Goal: Task Accomplishment & Management: Manage account settings

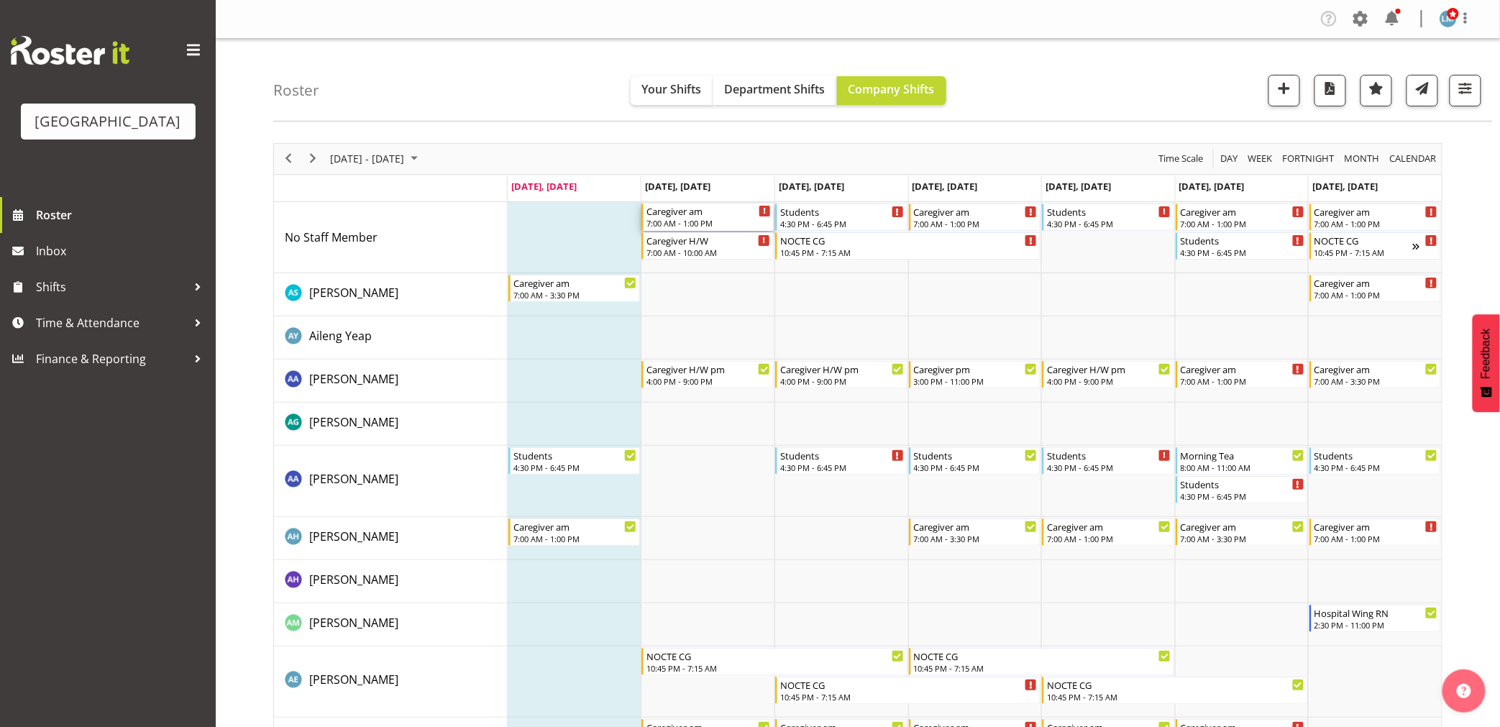
click at [709, 214] on div "Caregiver am" at bounding box center [708, 210] width 124 height 14
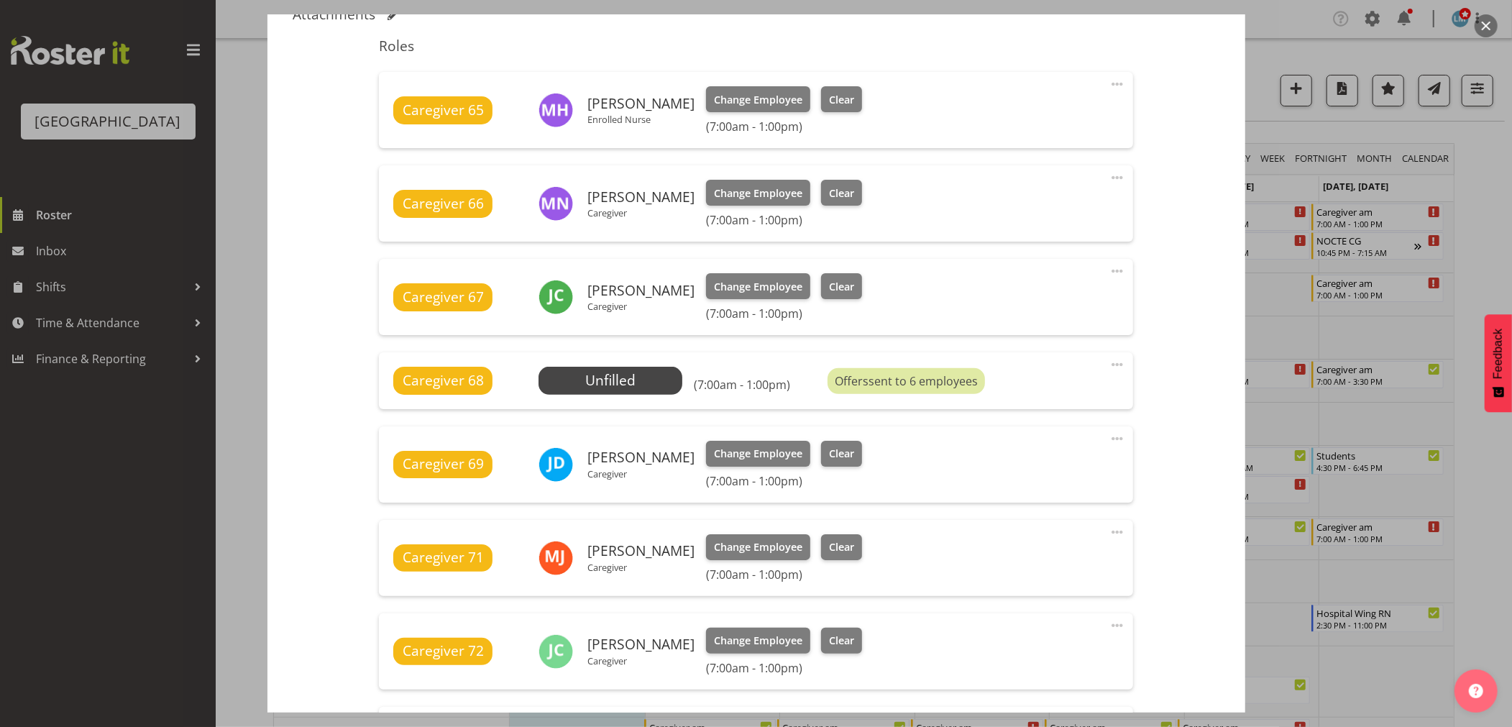
scroll to position [479, 0]
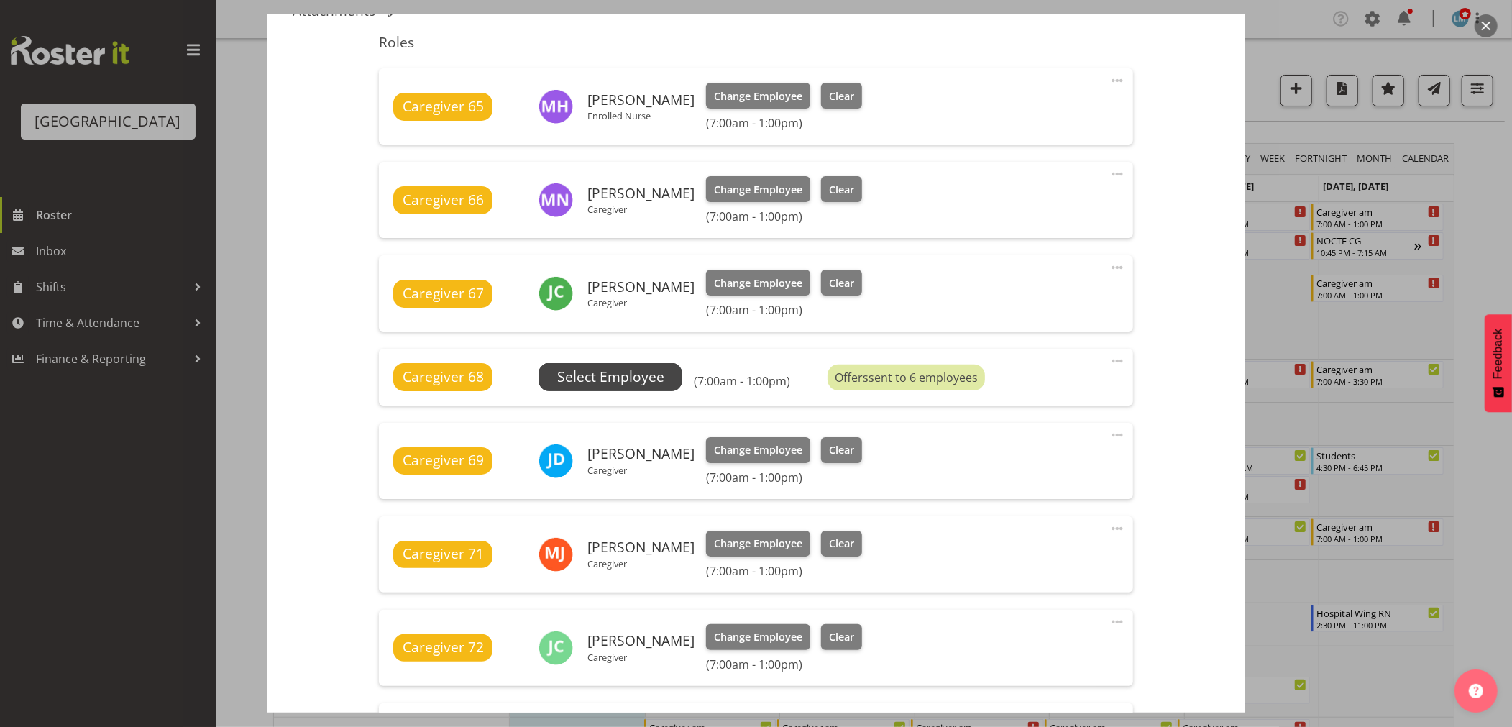
click at [614, 372] on span "Select Employee" at bounding box center [610, 377] width 107 height 21
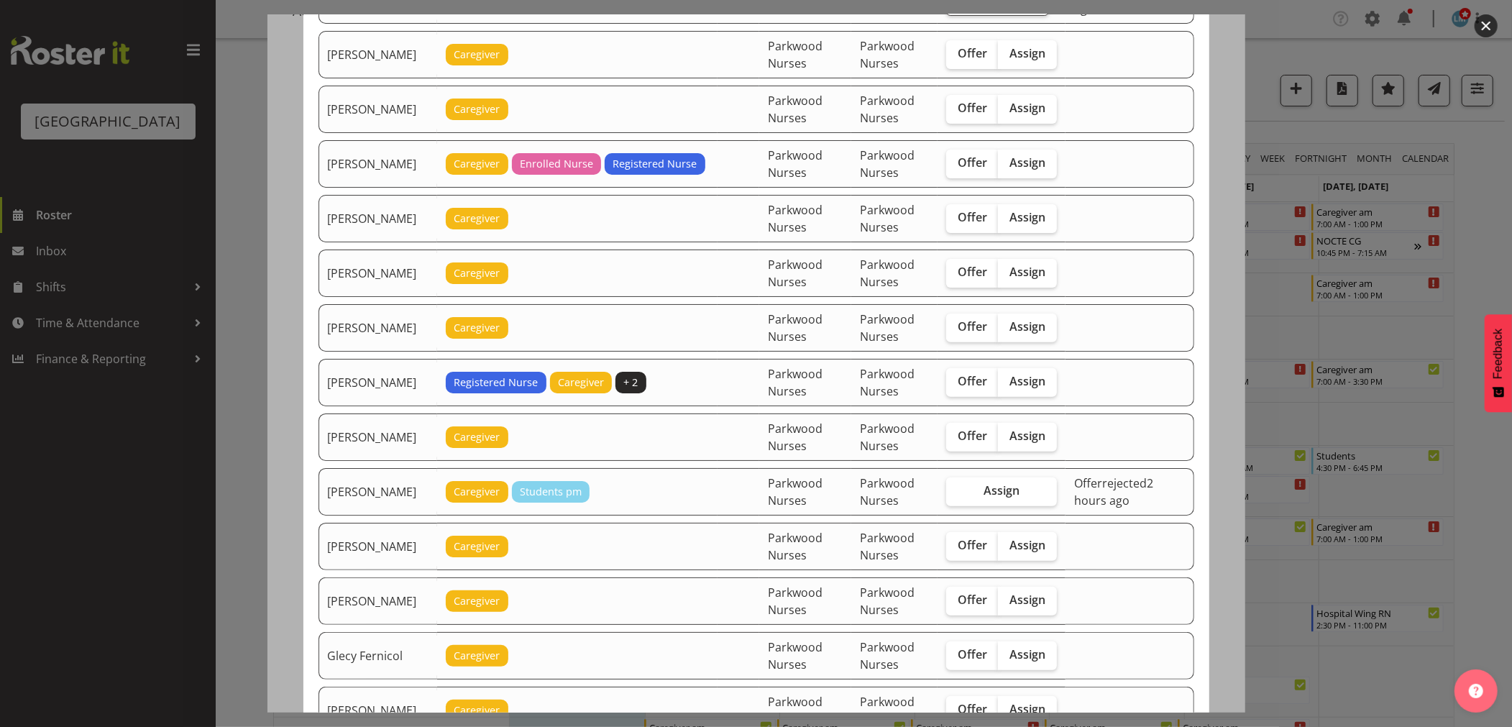
scroll to position [399, 0]
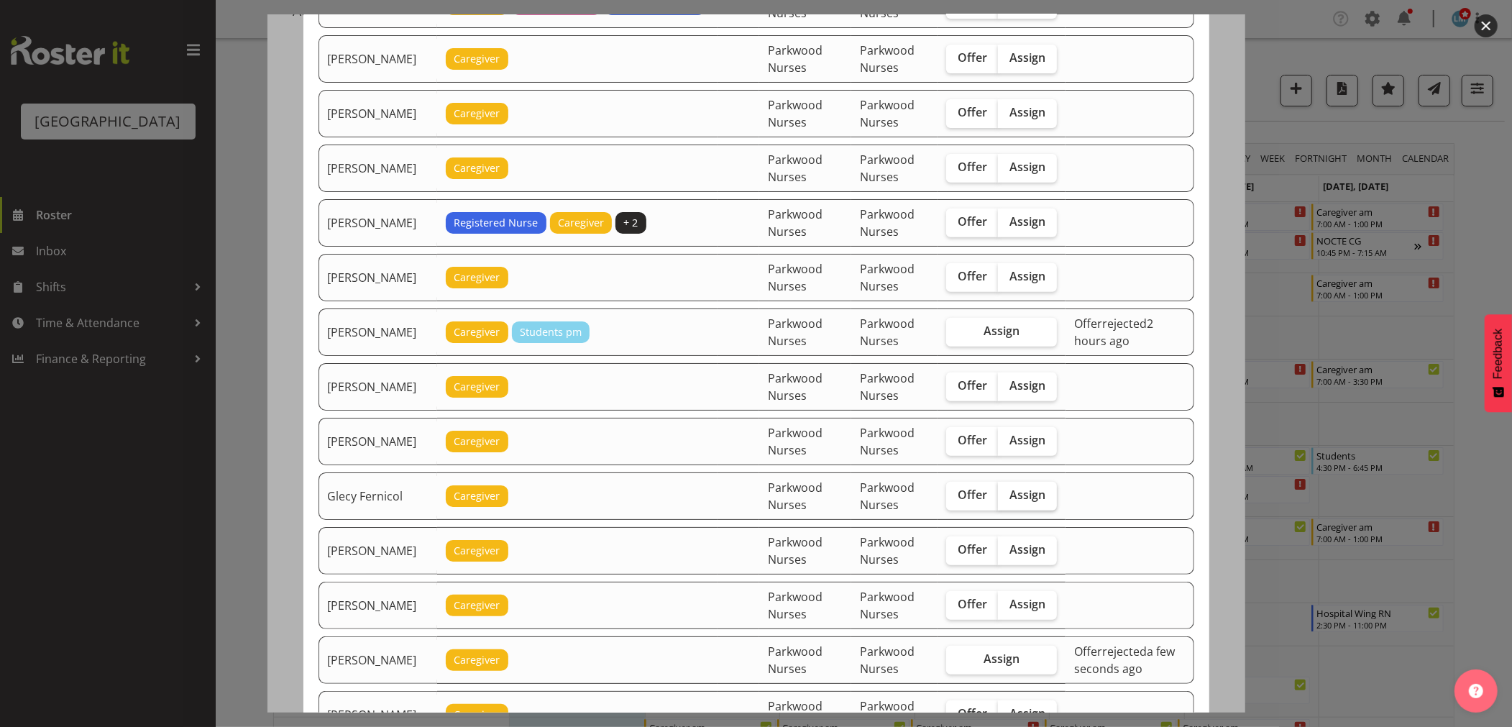
click at [1022, 498] on span "Assign" at bounding box center [1027, 494] width 36 height 14
click at [1007, 498] on input "Assign" at bounding box center [1002, 494] width 9 height 9
checkbox input "true"
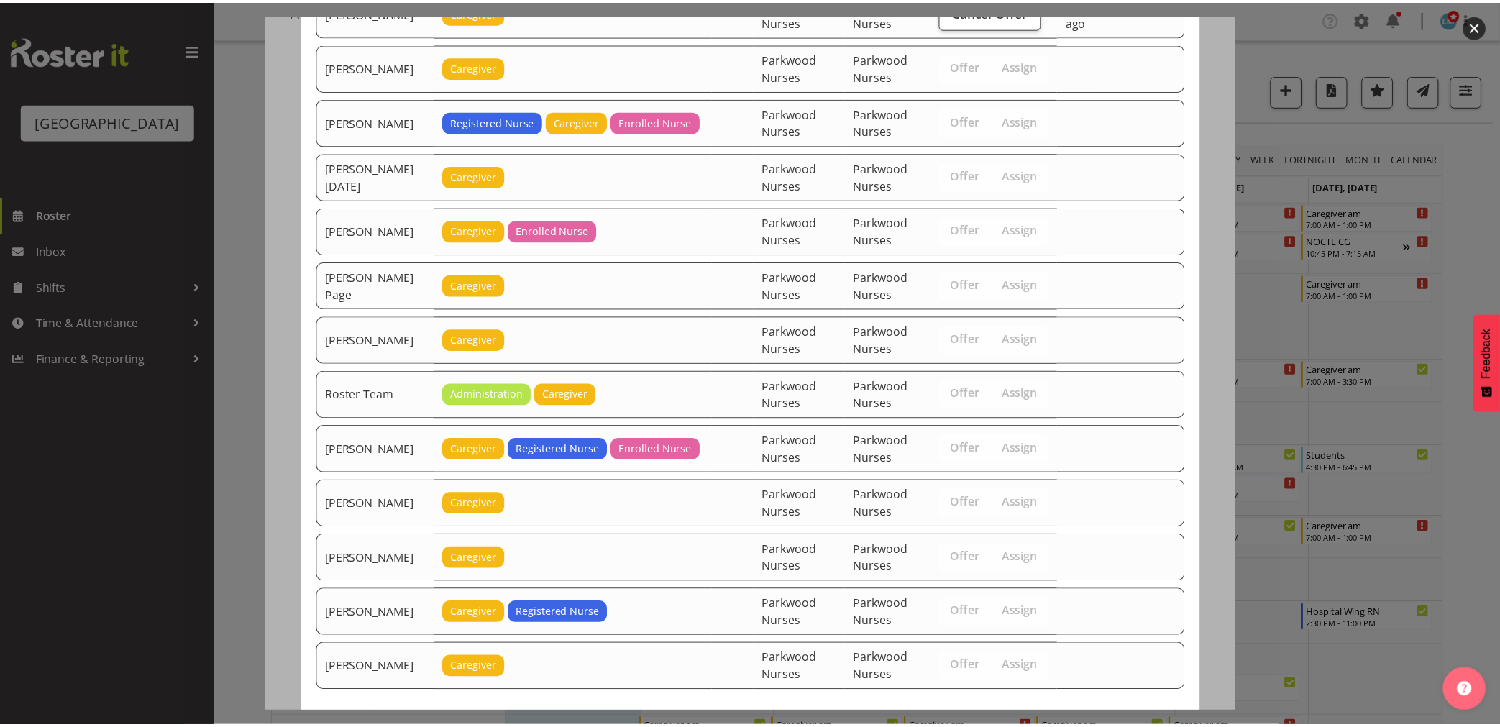
scroll to position [1832, 0]
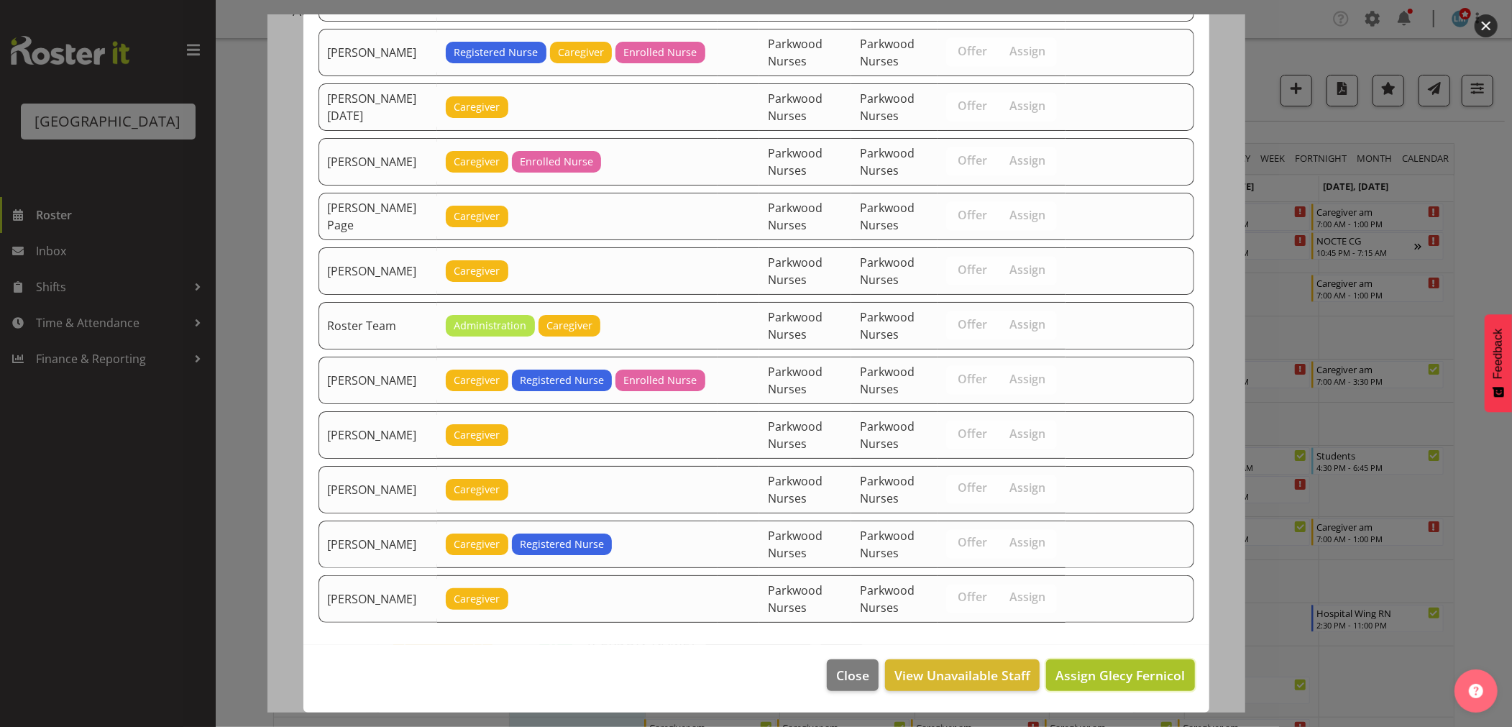
click at [1095, 667] on span "Assign Glecy Fernicol" at bounding box center [1120, 675] width 129 height 17
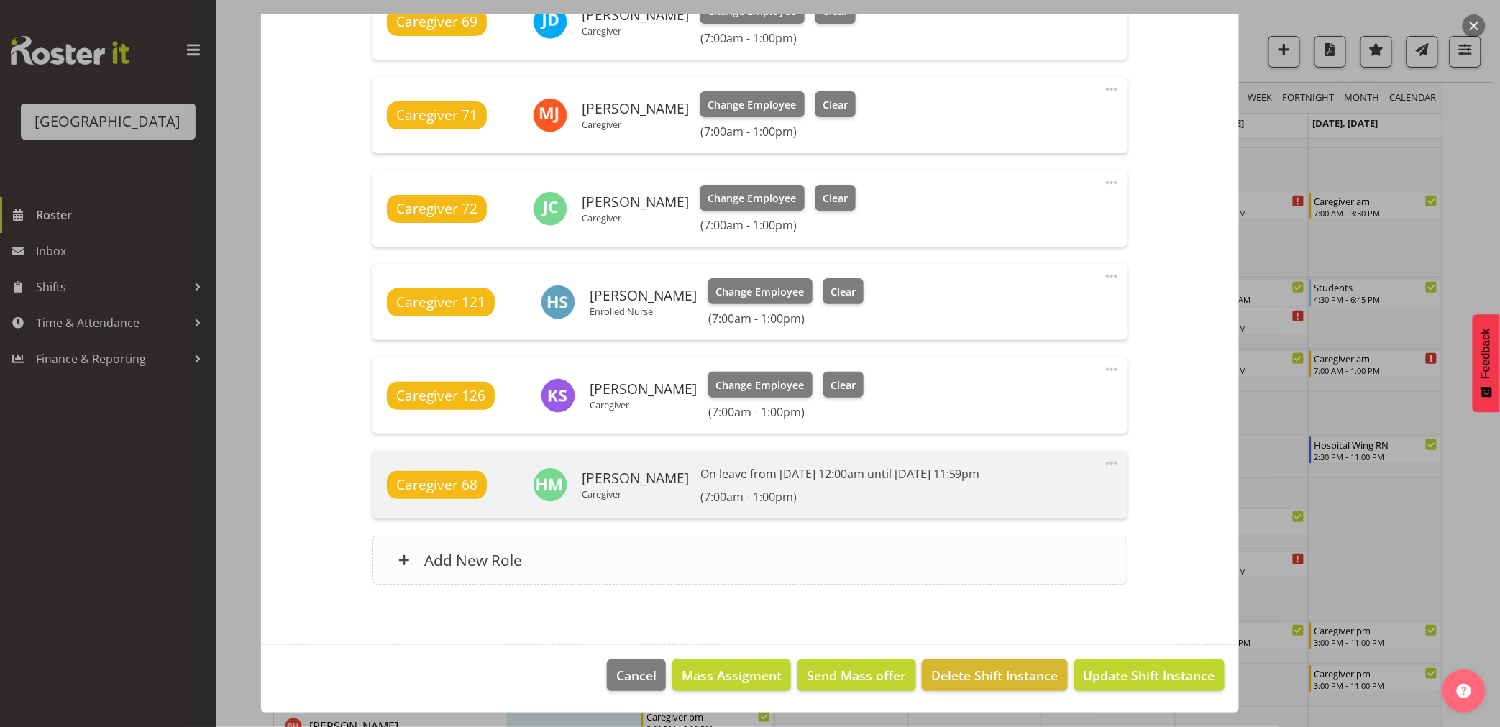
scroll to position [319, 0]
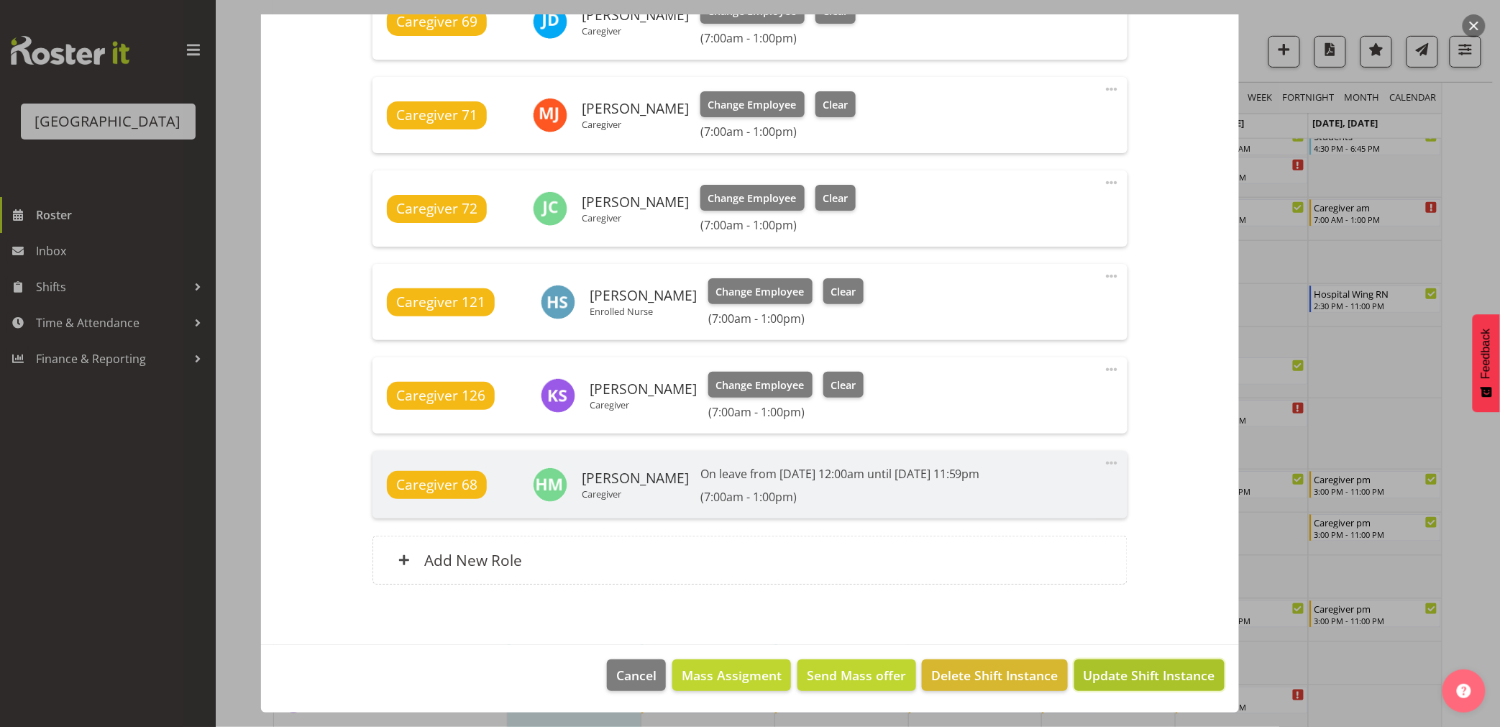
click at [1132, 674] on span "Update Shift Instance" at bounding box center [1150, 675] width 132 height 19
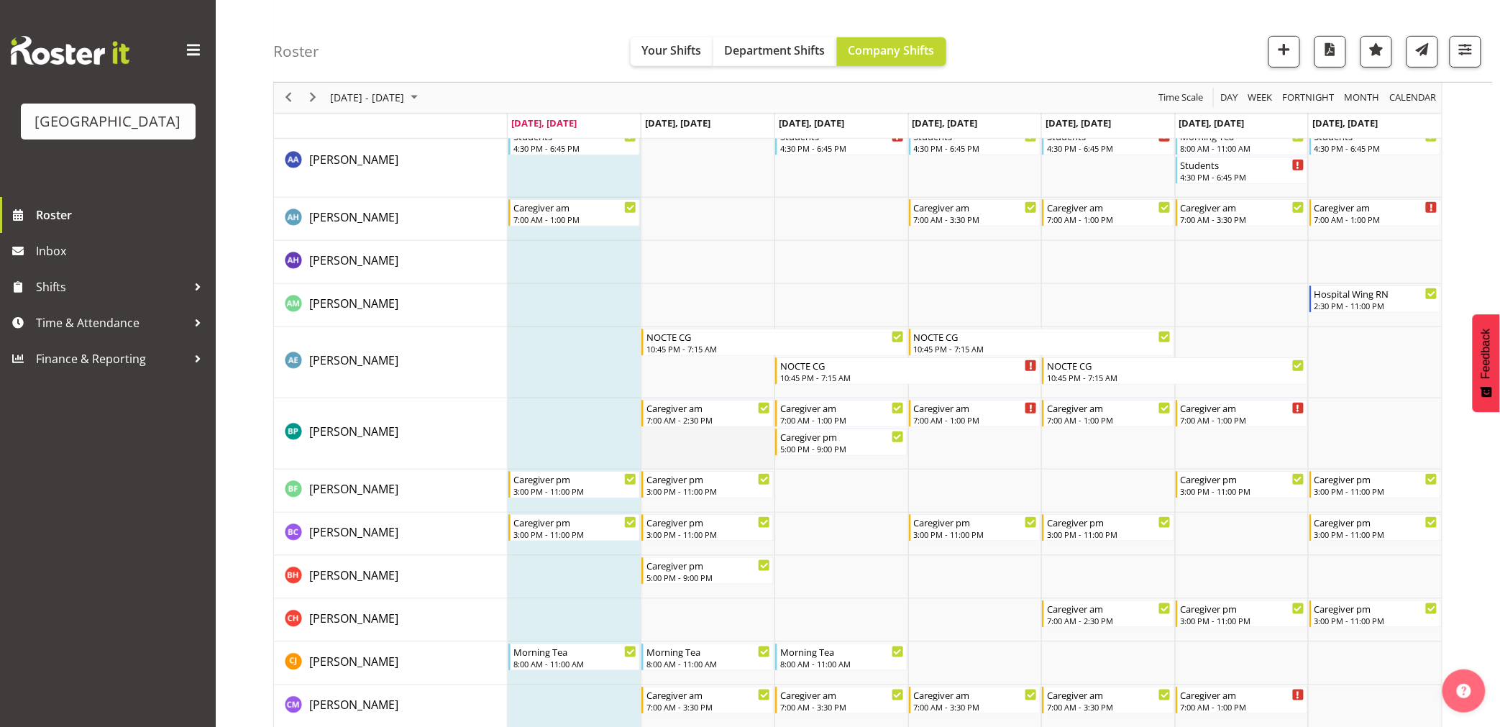
scroll to position [0, 0]
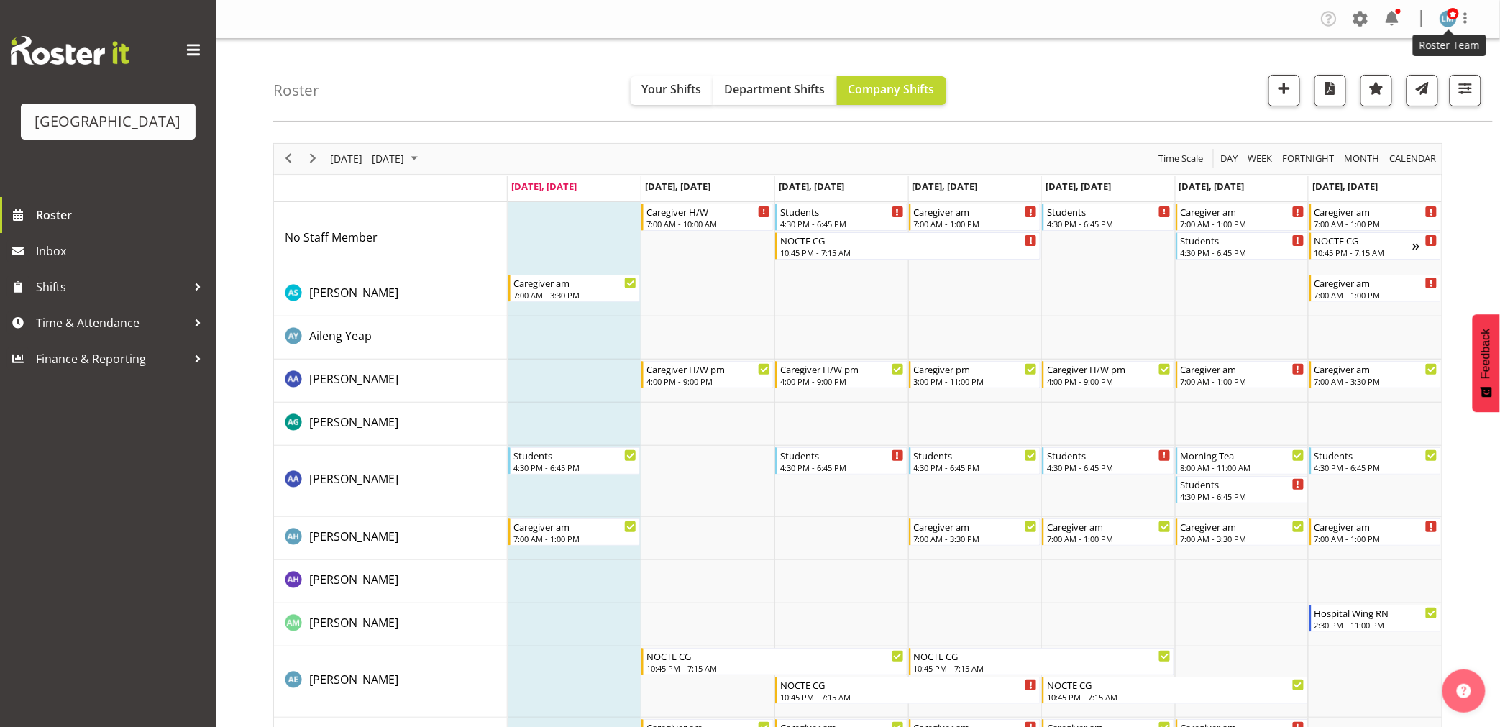
click at [1455, 13] on span at bounding box center [1453, 14] width 12 height 12
click at [1388, 73] on link "Log Out" at bounding box center [1405, 76] width 138 height 26
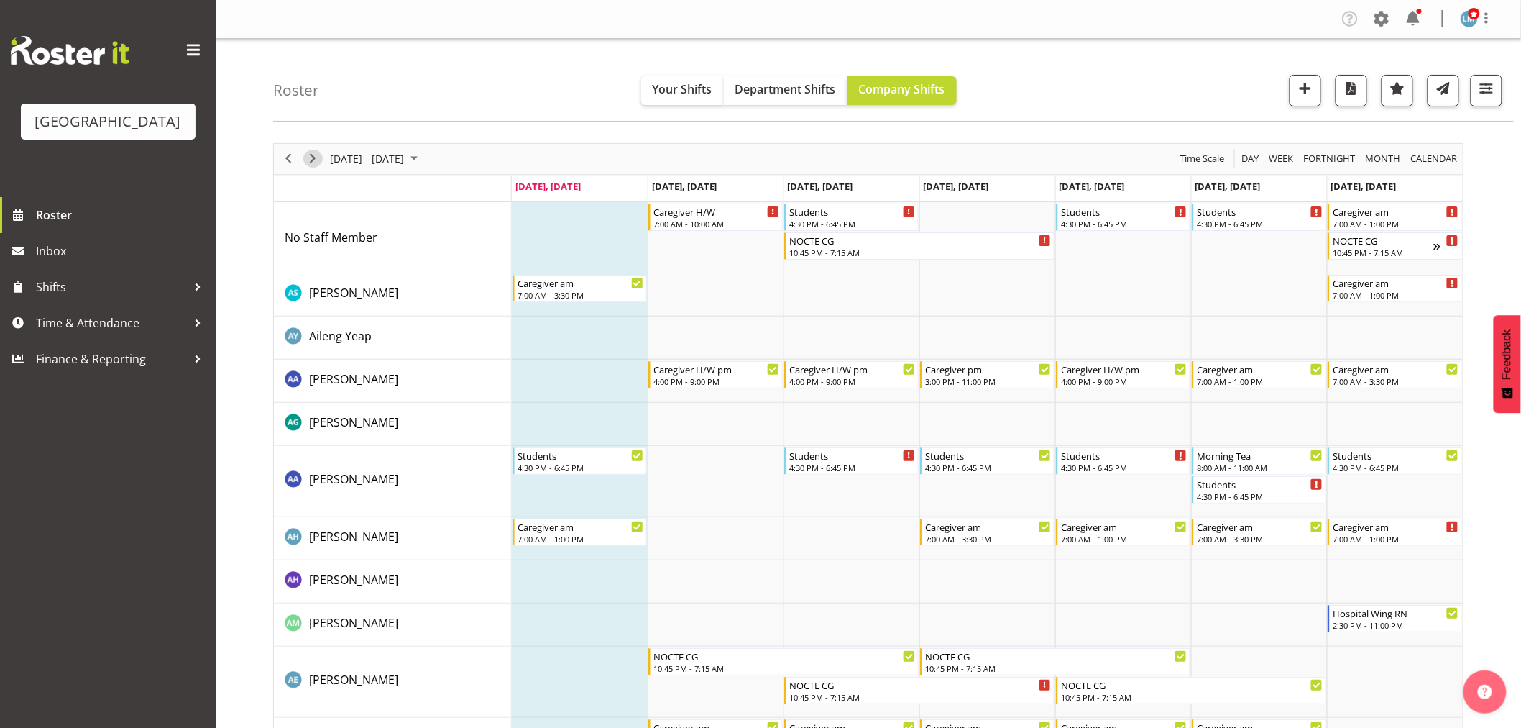
click at [318, 162] on span "Next" at bounding box center [312, 159] width 17 height 18
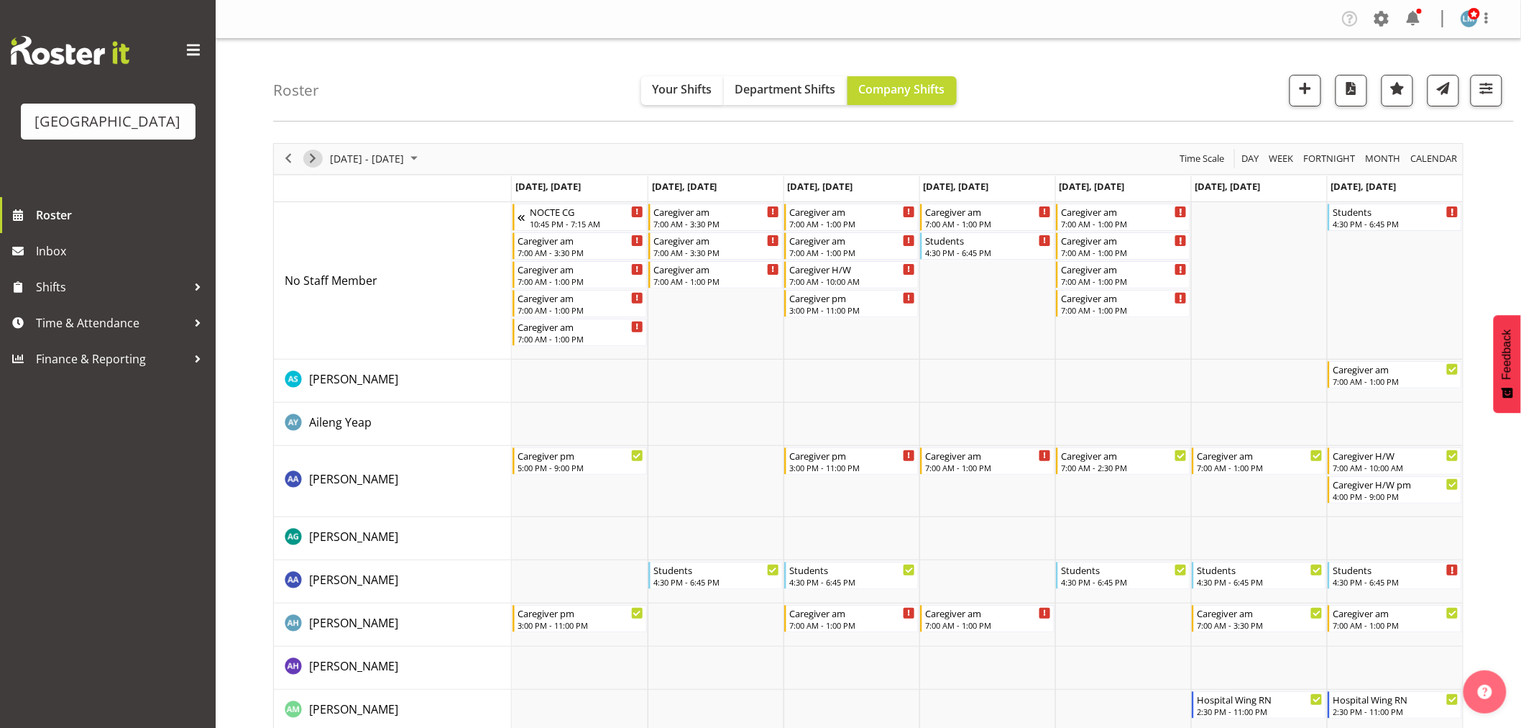
click at [311, 160] on span "Next" at bounding box center [312, 159] width 17 height 18
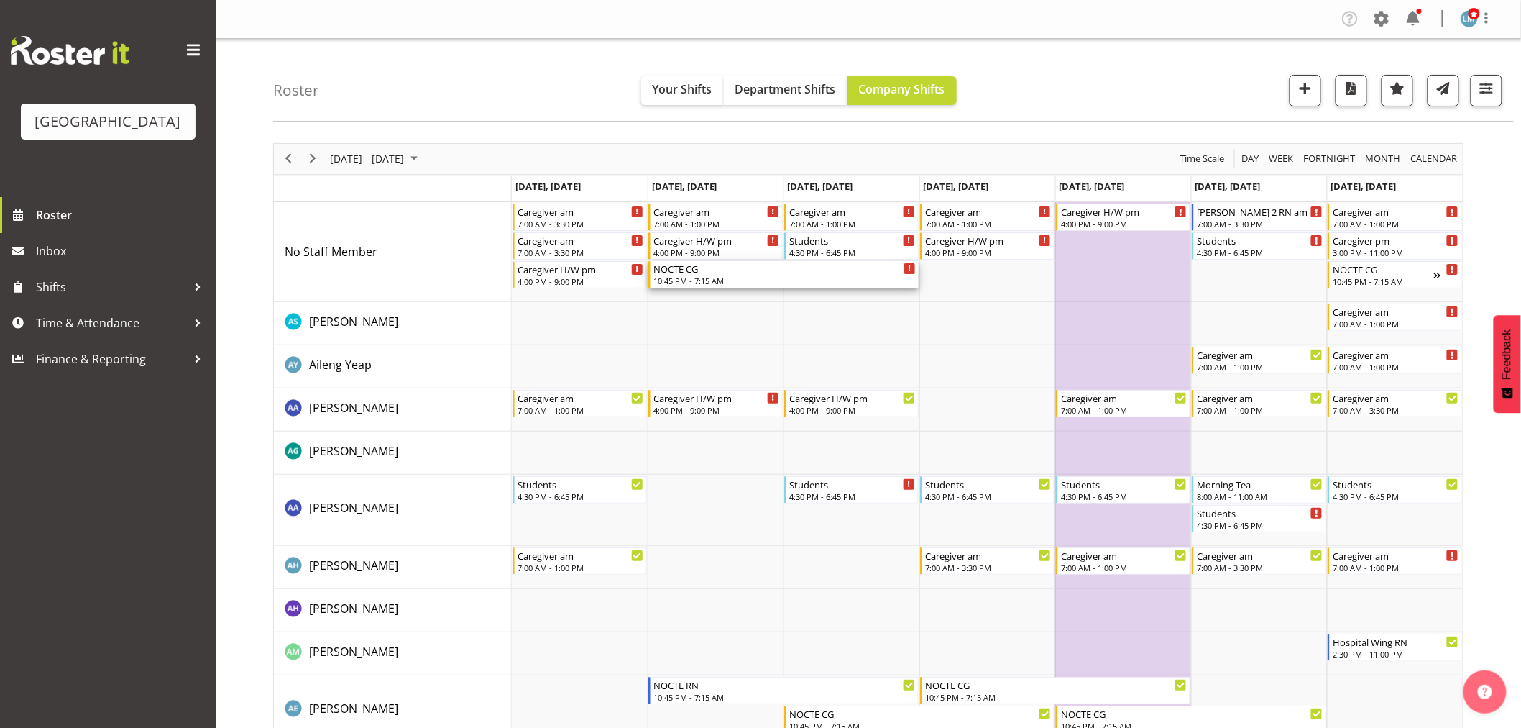
click at [672, 276] on div "10:45 PM - 7:15 AM" at bounding box center [785, 281] width 262 height 12
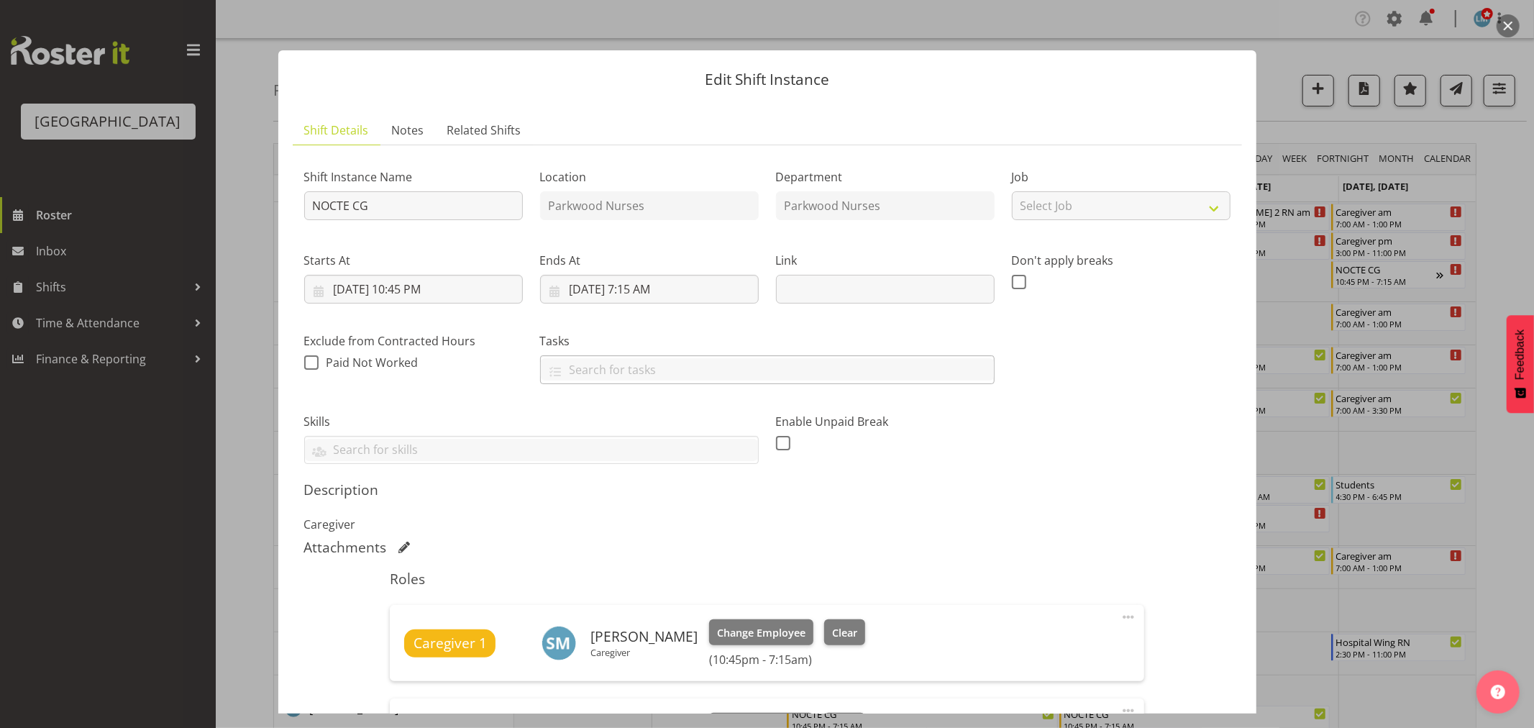
scroll to position [399, 0]
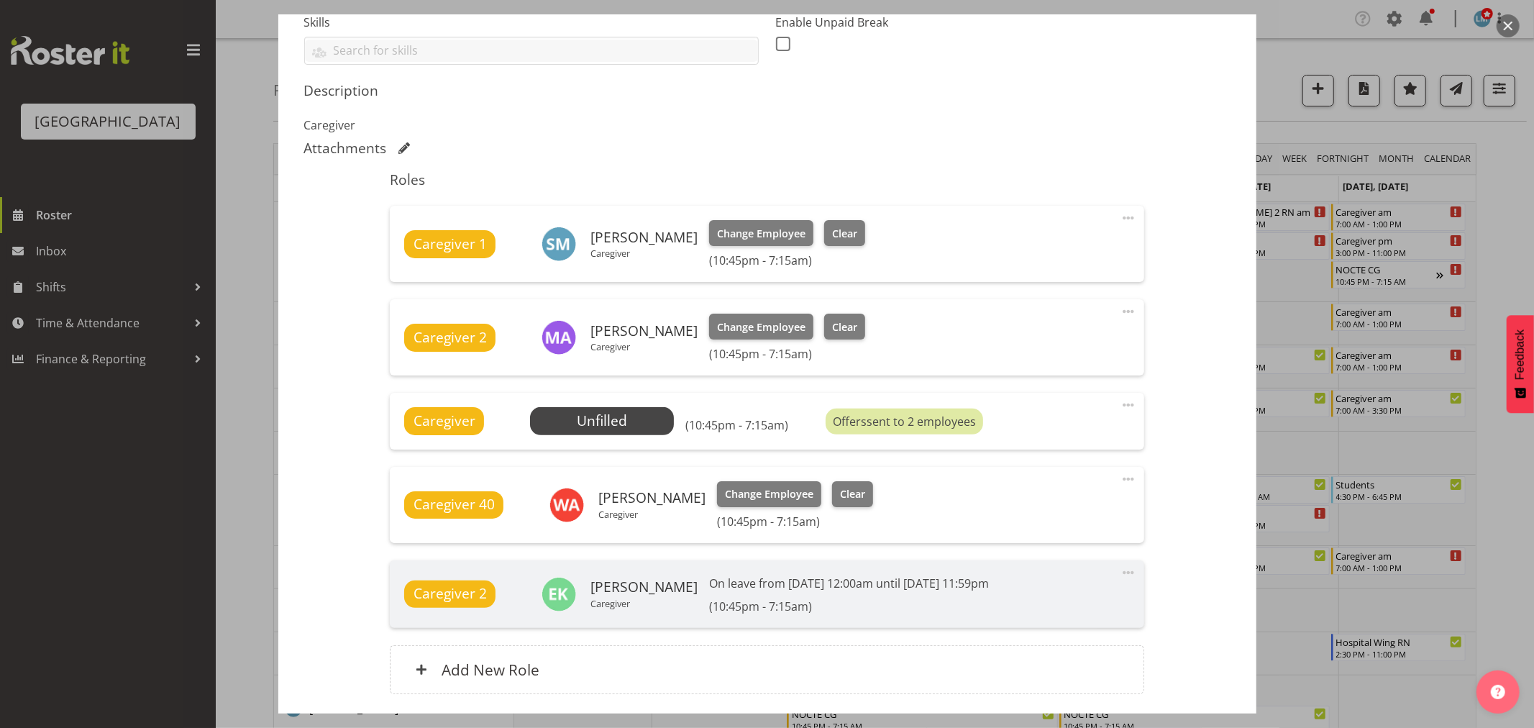
click at [1521, 210] on div at bounding box center [767, 364] width 1534 height 728
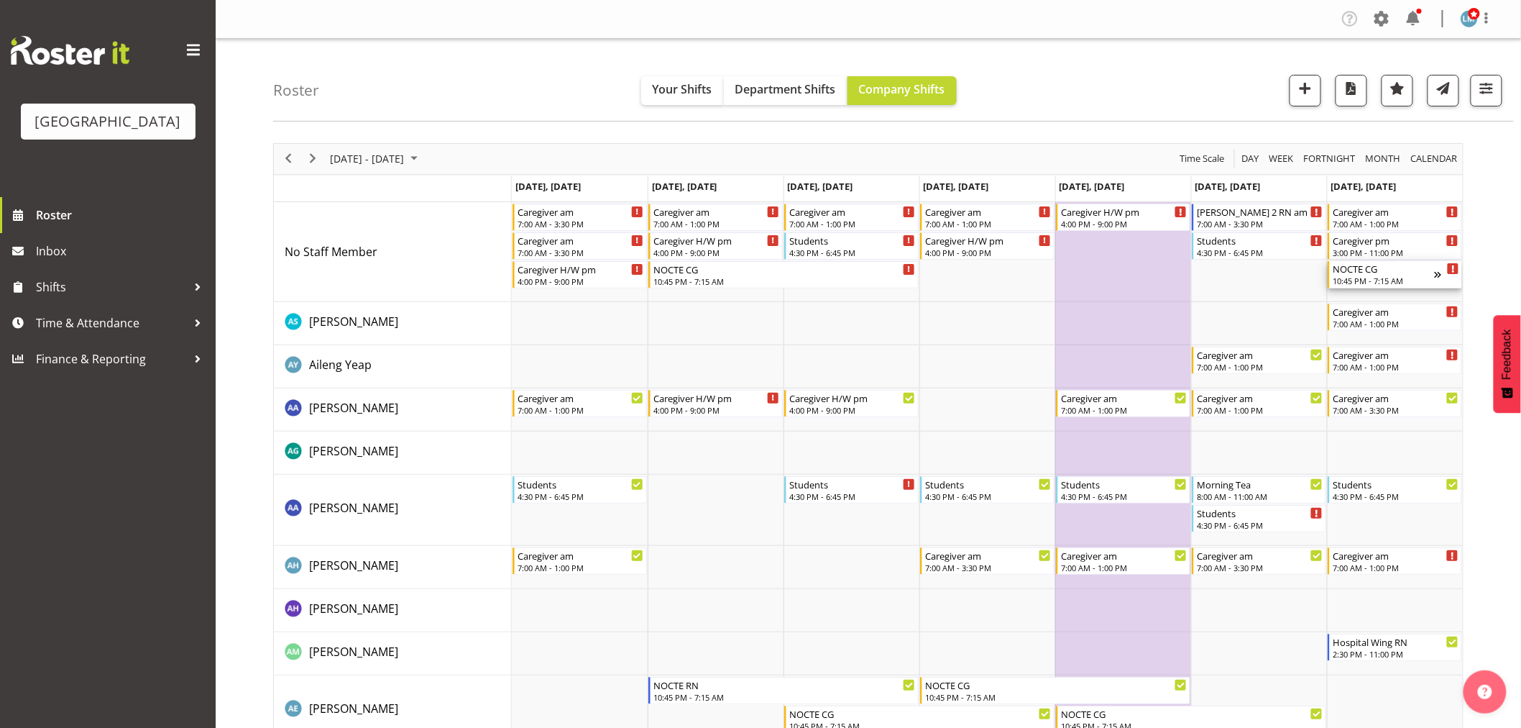
click at [1370, 279] on div "10:45 PM - 7:15 AM" at bounding box center [1383, 281] width 101 height 12
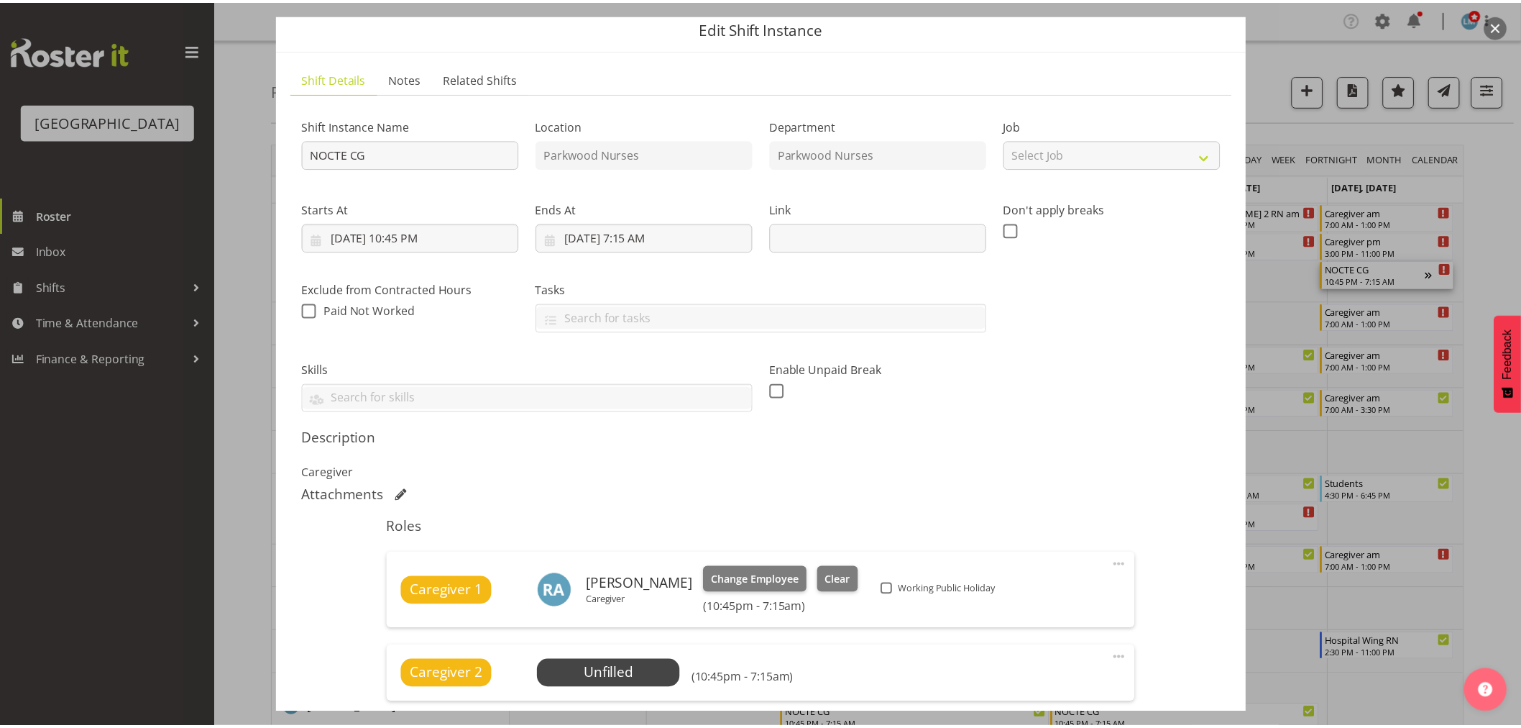
scroll to position [0, 0]
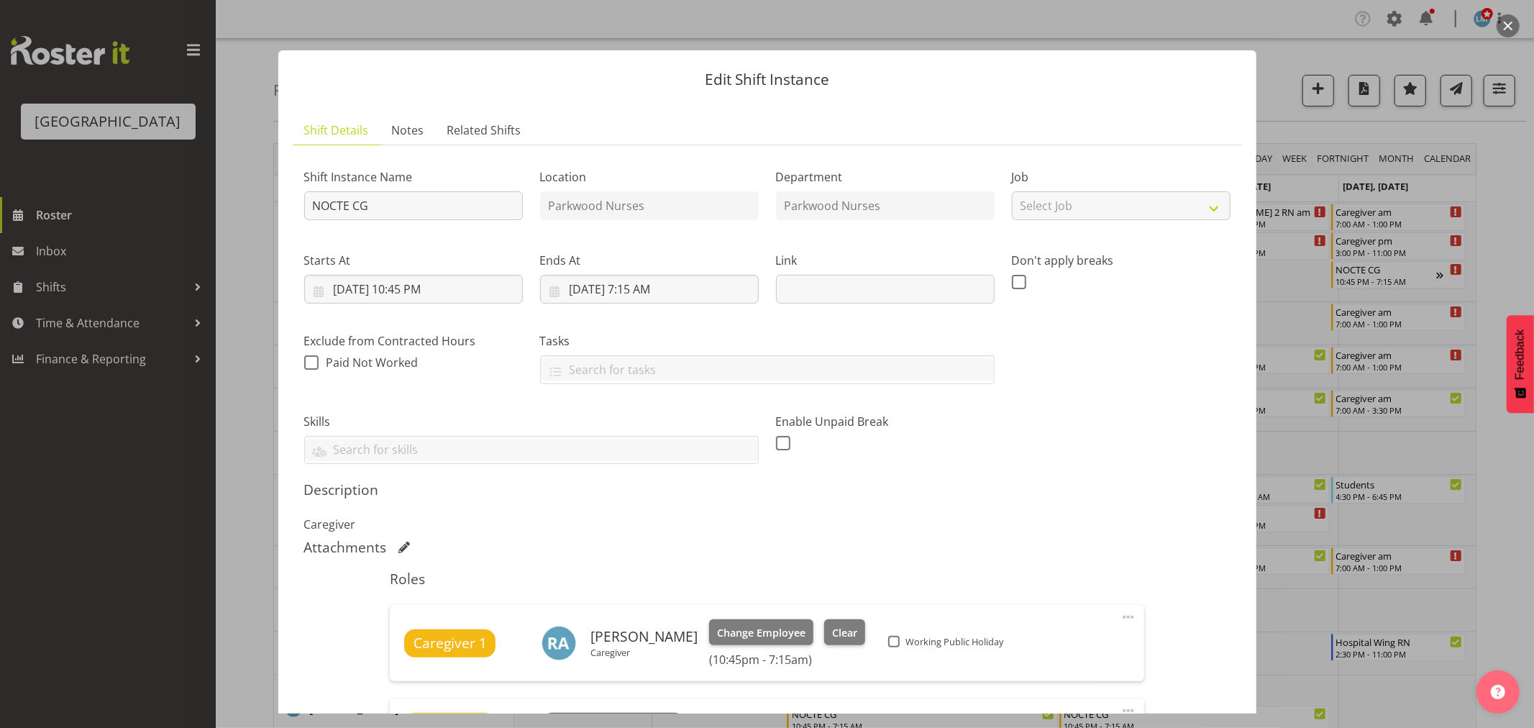
click at [1519, 207] on div at bounding box center [767, 364] width 1534 height 728
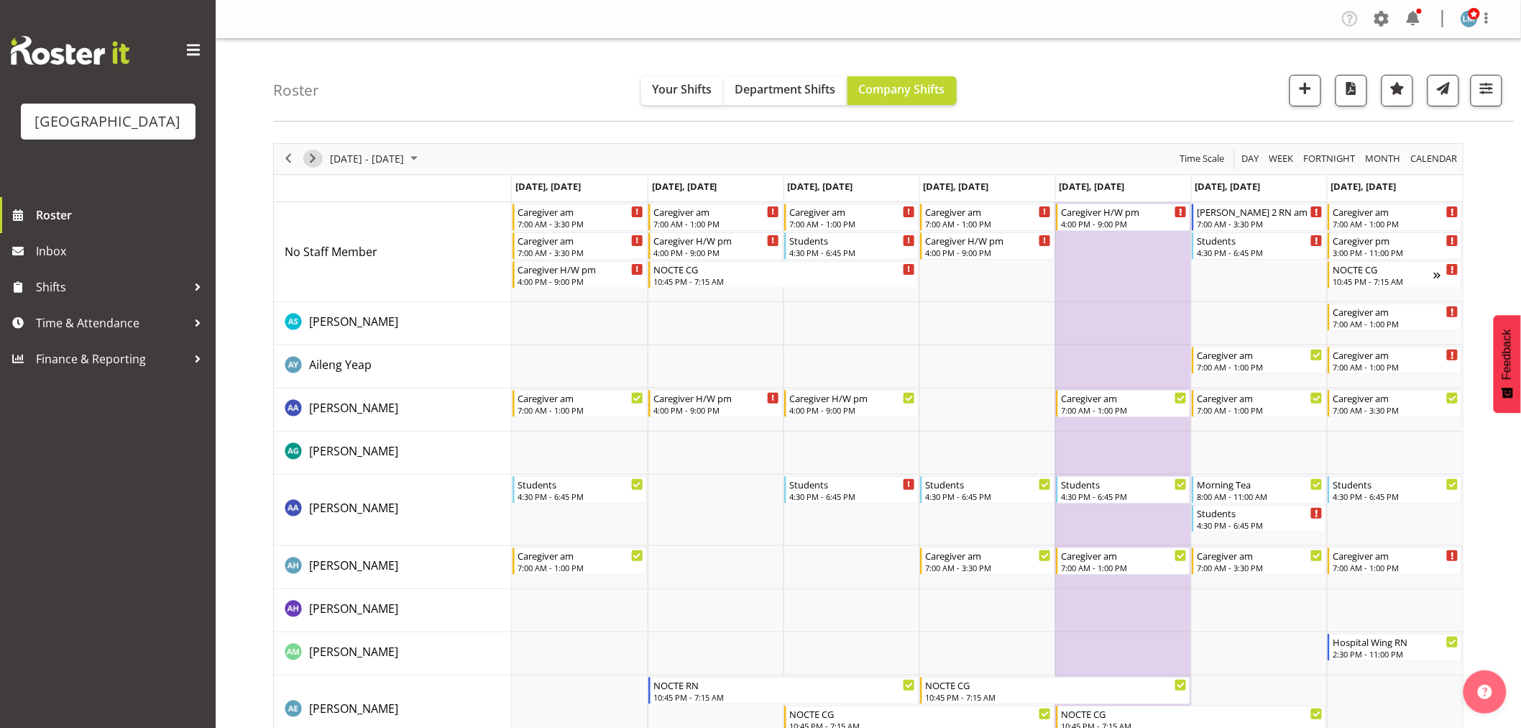
click at [315, 165] on span "Next" at bounding box center [312, 159] width 17 height 18
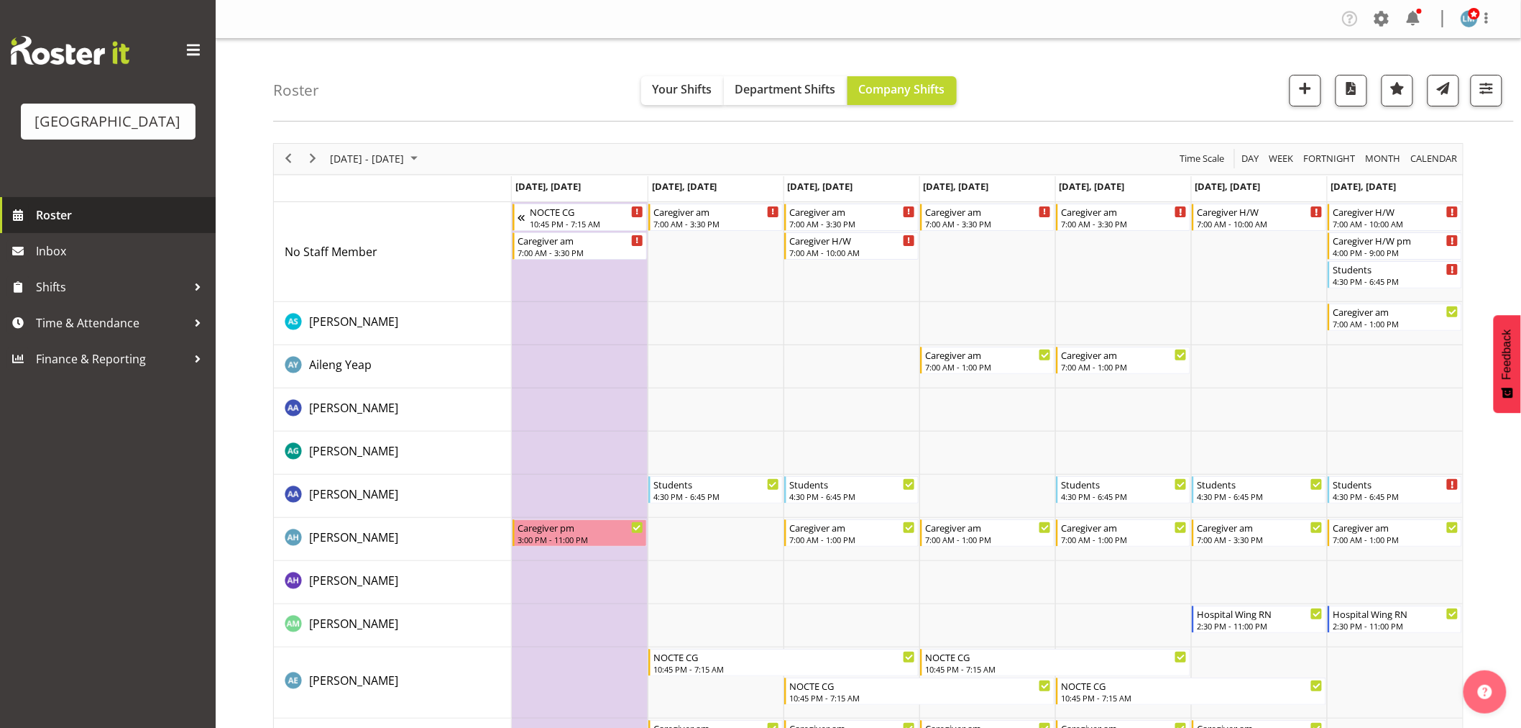
click at [44, 226] on span "Roster" at bounding box center [122, 215] width 173 height 22
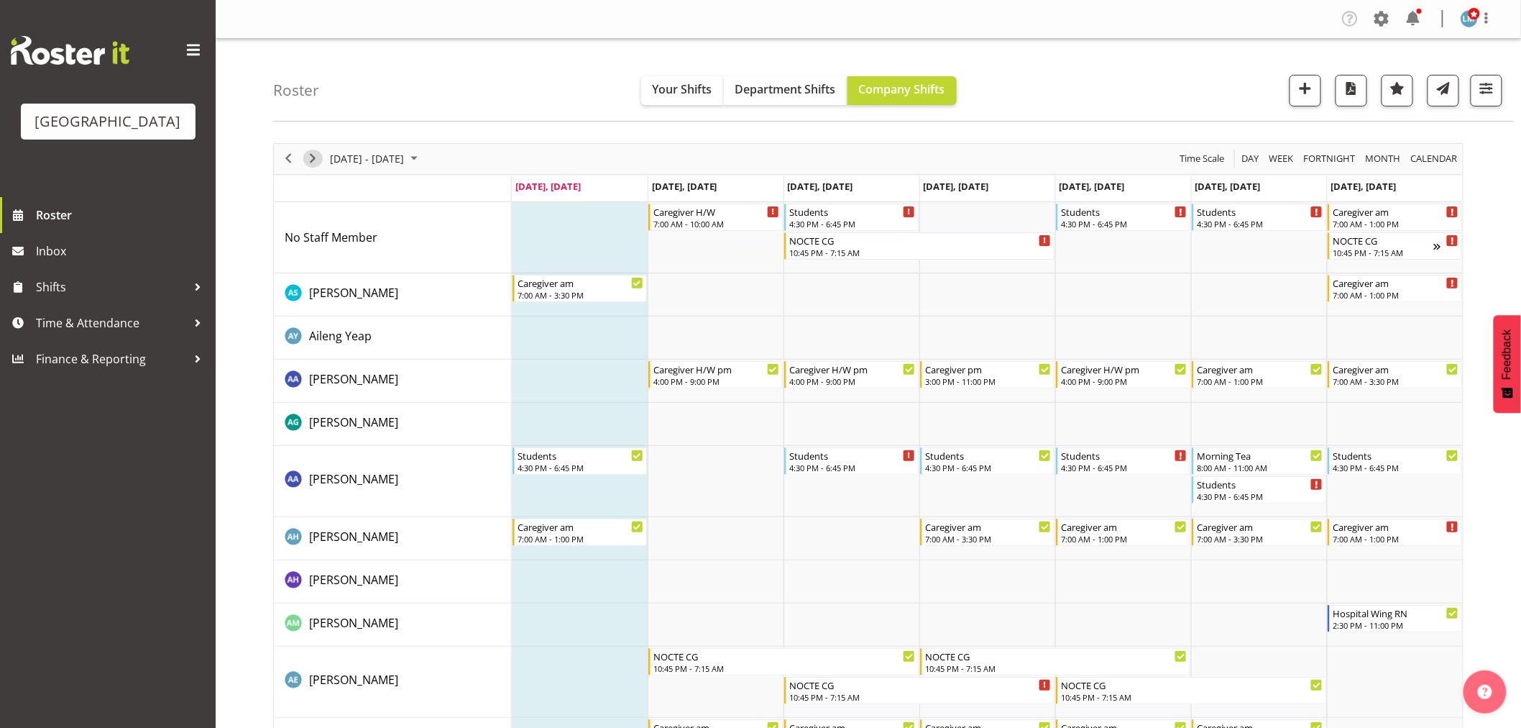
drag, startPoint x: 308, startPoint y: 157, endPoint x: 516, endPoint y: 285, distance: 244.7
click at [309, 157] on span "Next" at bounding box center [312, 159] width 17 height 18
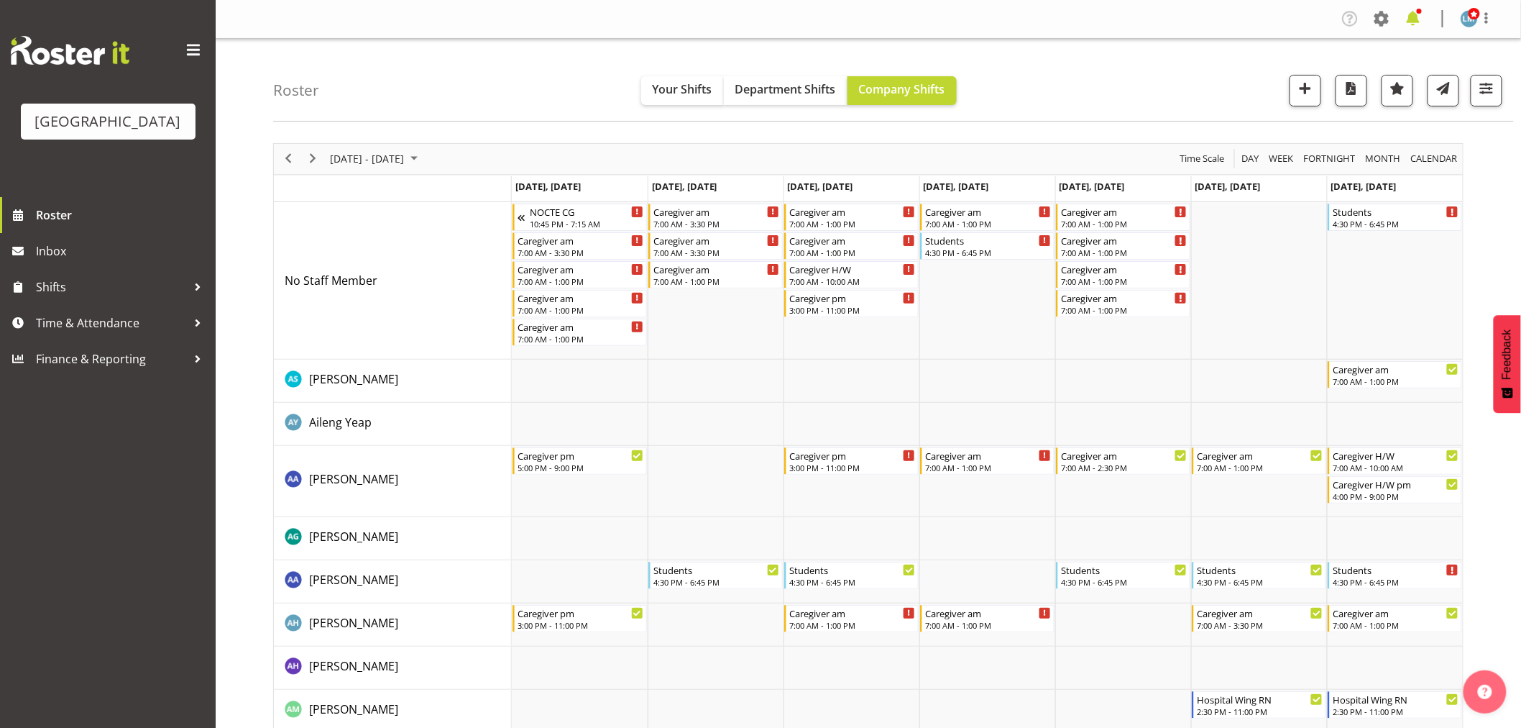
click at [1421, 13] on span at bounding box center [1413, 18] width 23 height 23
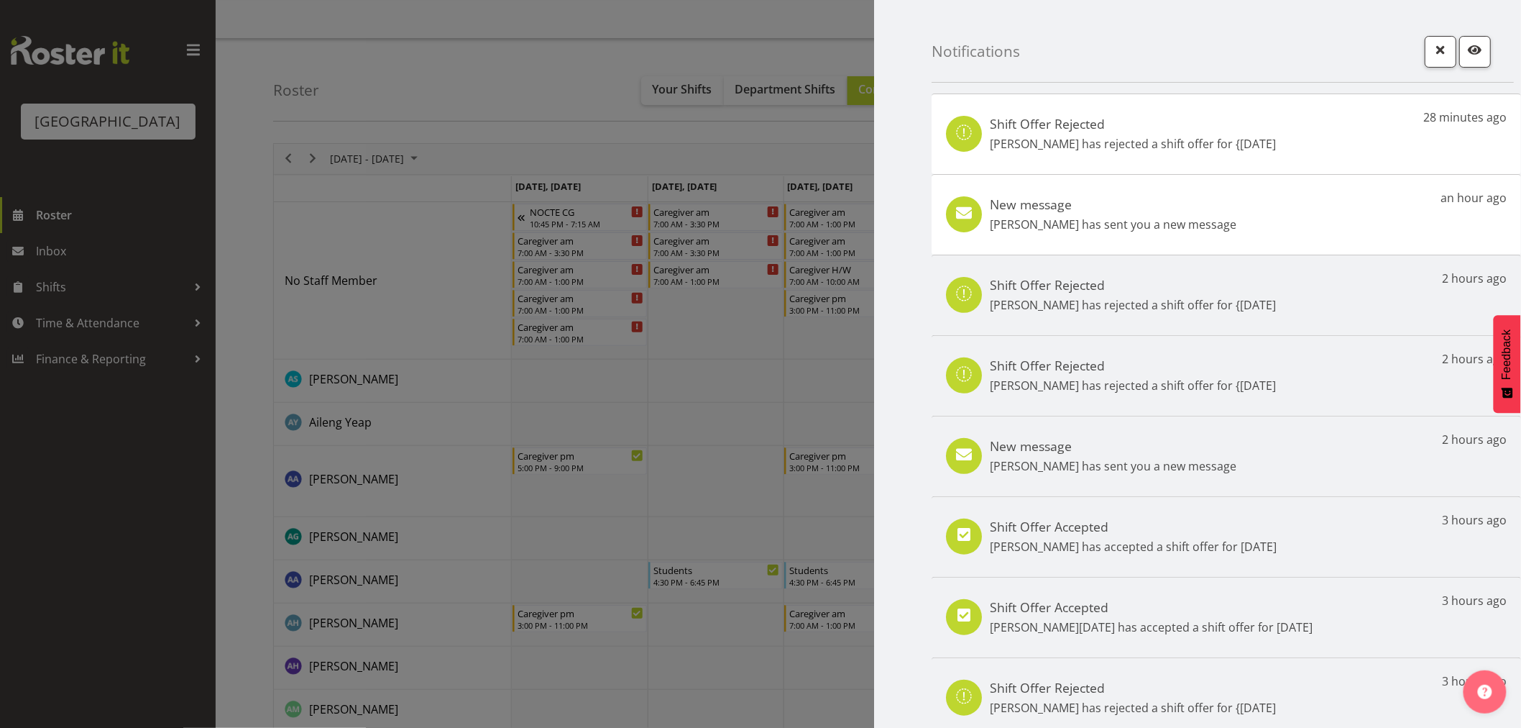
click at [140, 449] on div at bounding box center [760, 364] width 1521 height 728
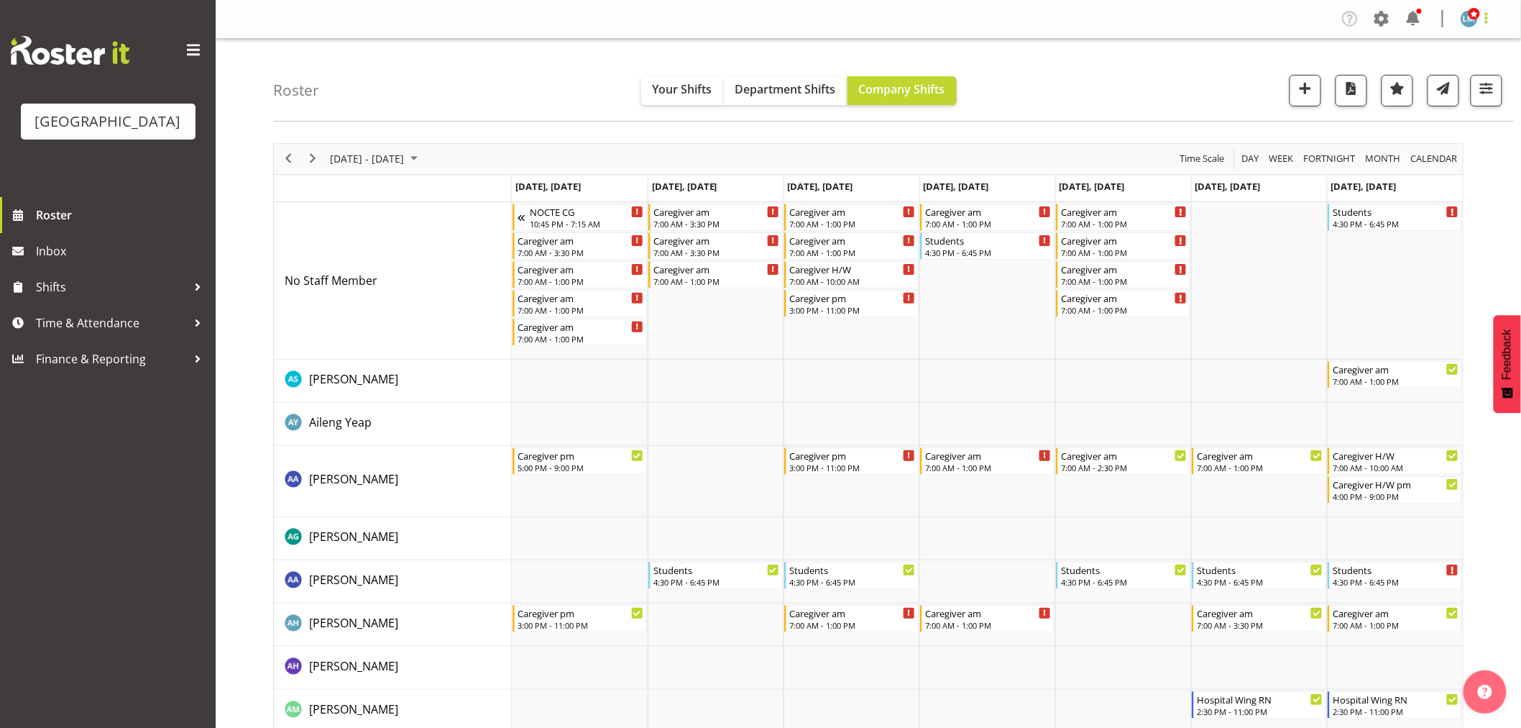
click at [1486, 17] on span at bounding box center [1486, 17] width 17 height 17
click at [1444, 73] on link "Log Out" at bounding box center [1426, 76] width 138 height 26
